Goal: Transaction & Acquisition: Purchase product/service

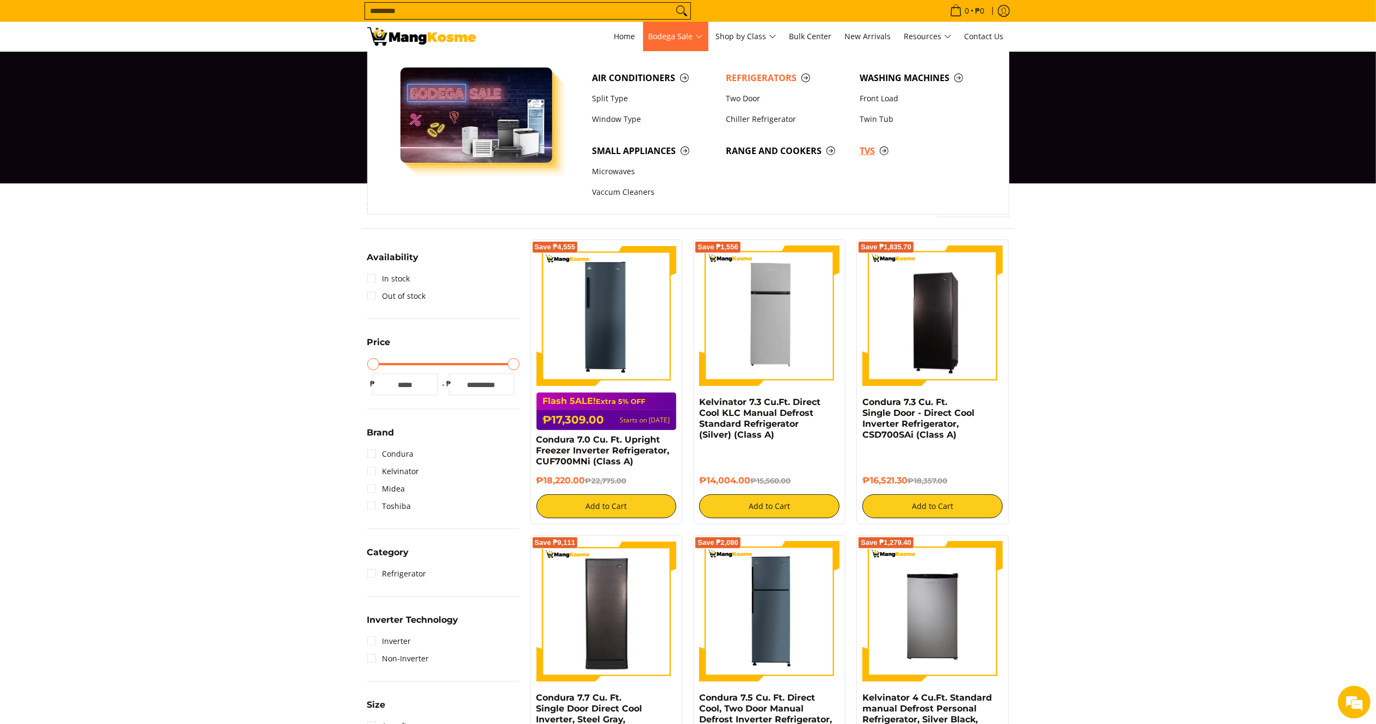
click at [873, 150] on span "TVs" at bounding box center [921, 151] width 123 height 14
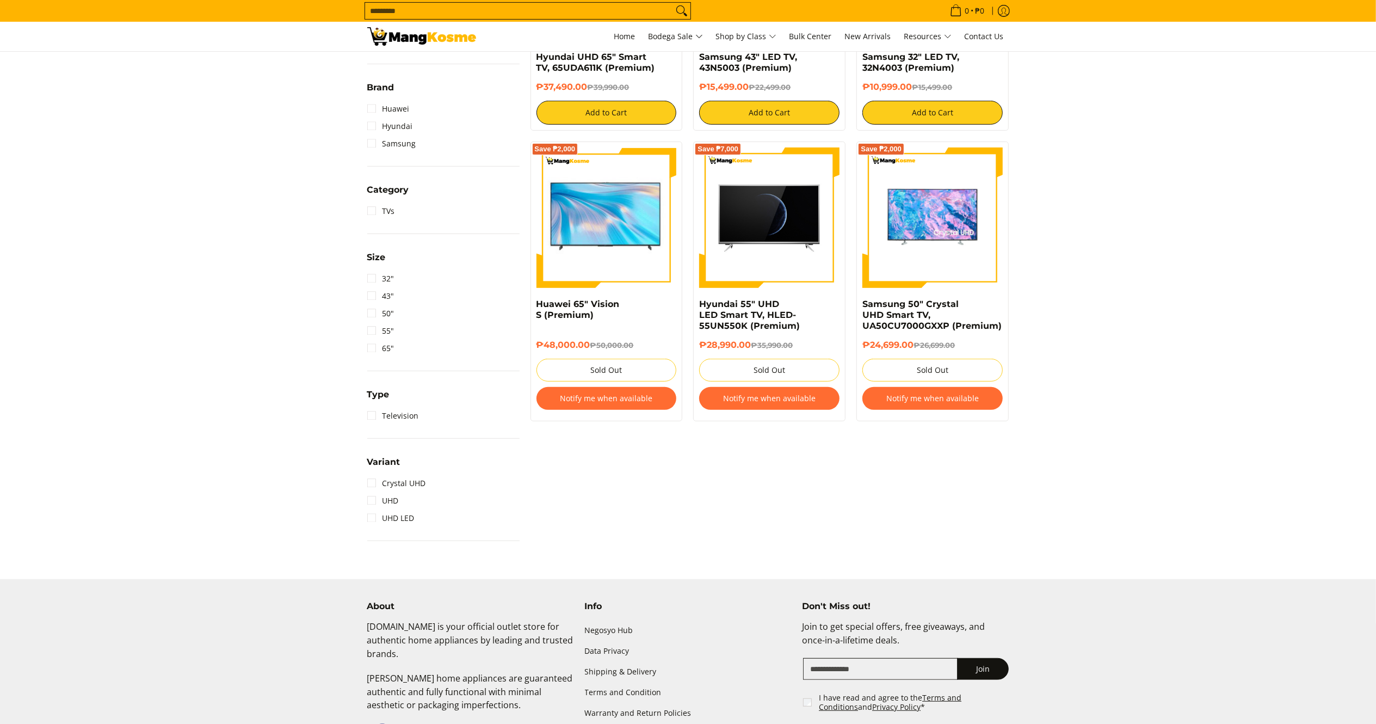
scroll to position [421, 0]
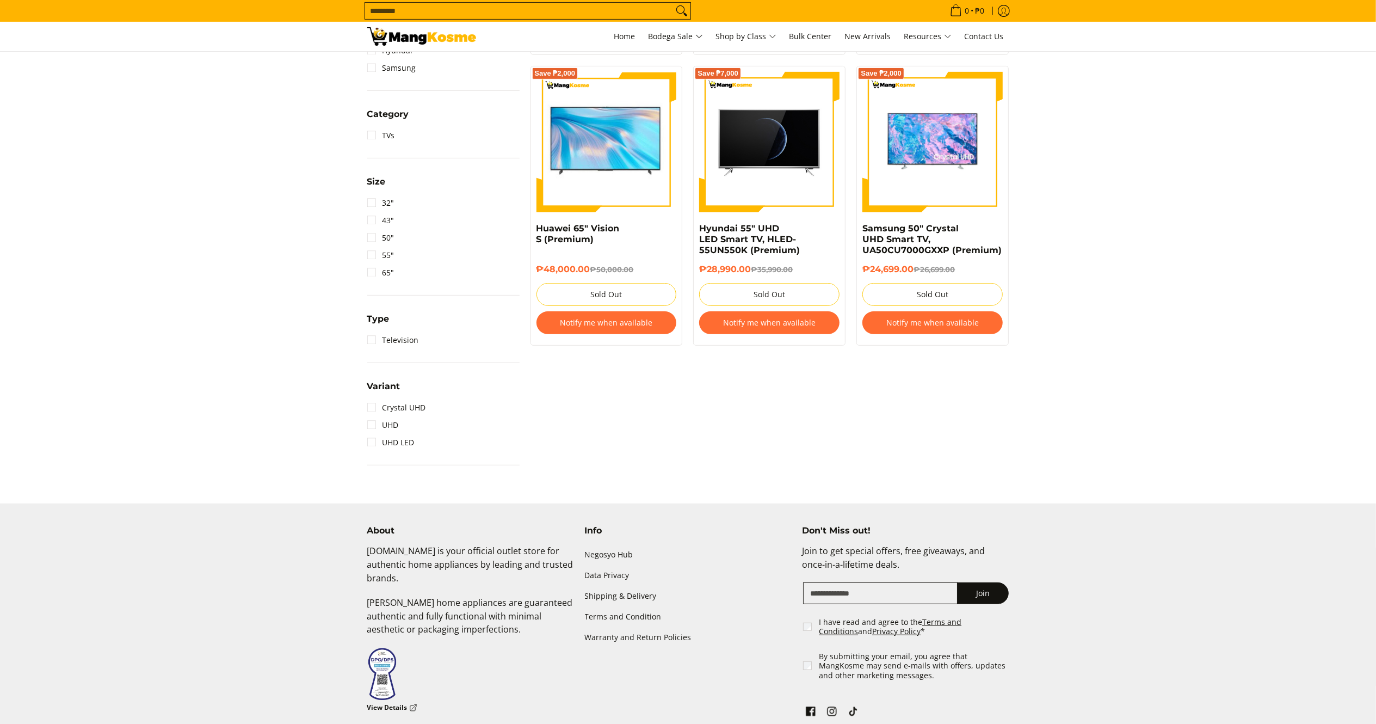
click at [1375, 385] on html "Skip to Main Content Home Bodega Sale Shop by Class Bulk Center New Arrivals Re…" at bounding box center [688, 193] width 1376 height 1229
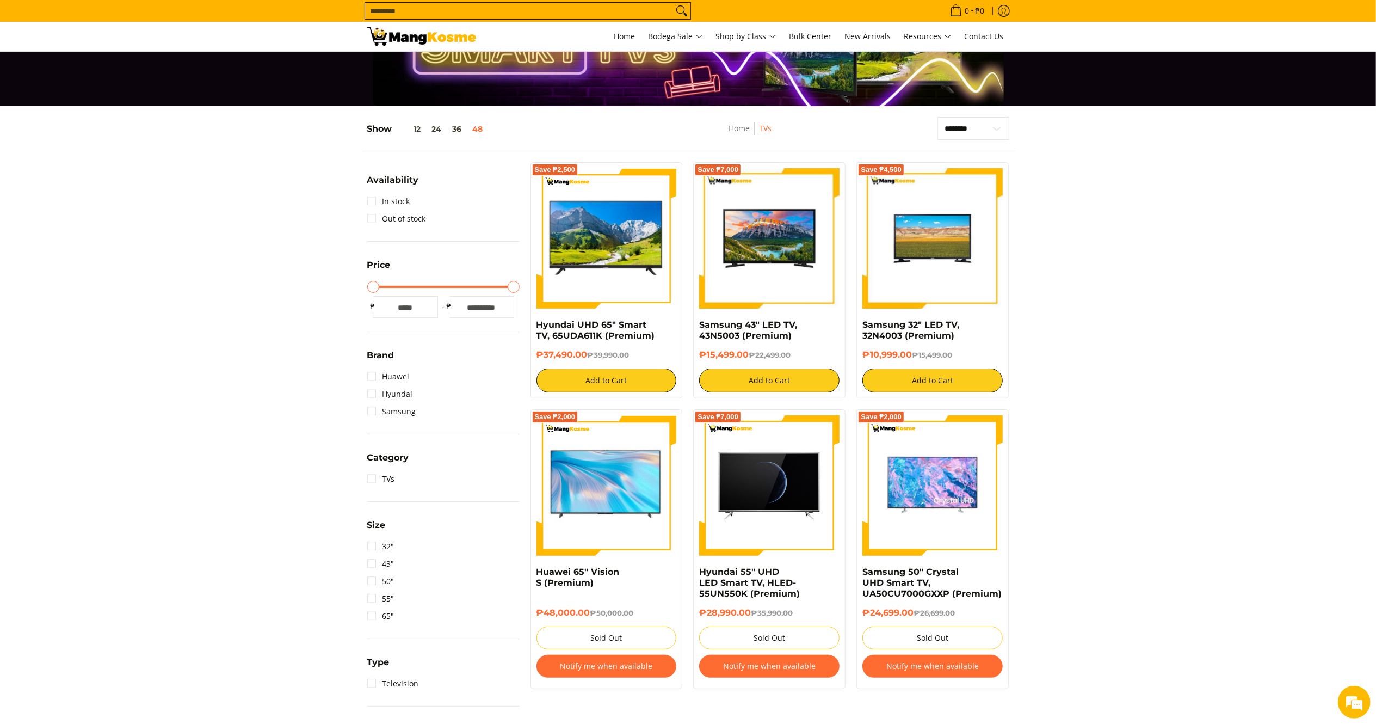
scroll to position [0, 0]
